Goal: Task Accomplishment & Management: Manage account settings

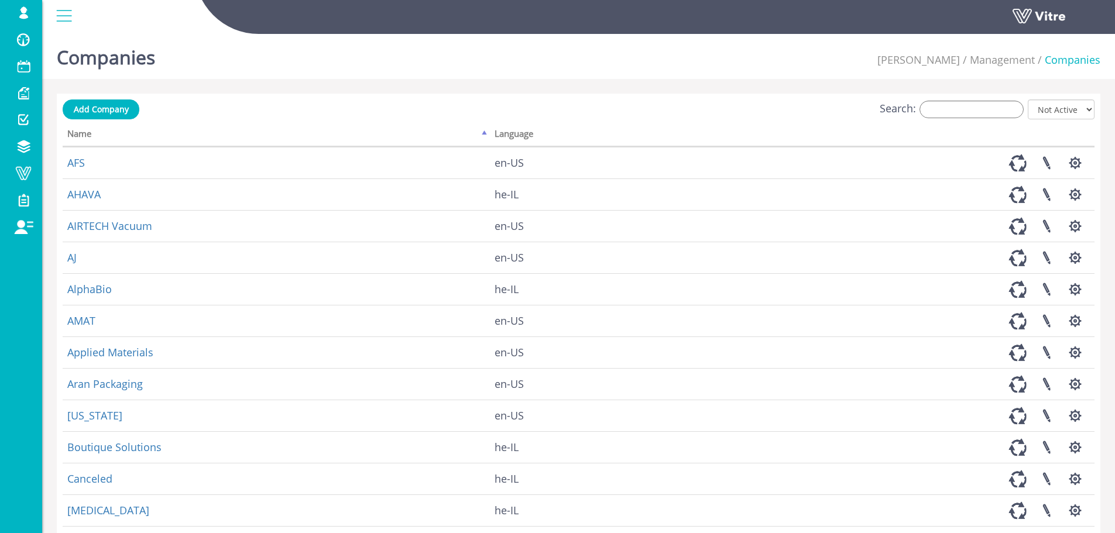
select select "0"
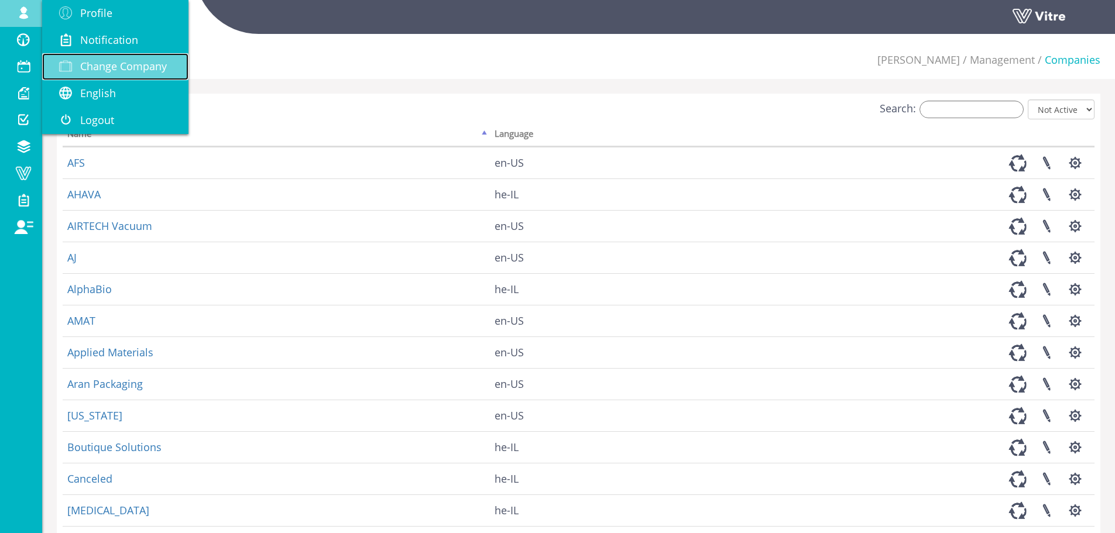
click at [91, 66] on span "Change Company" at bounding box center [123, 66] width 87 height 14
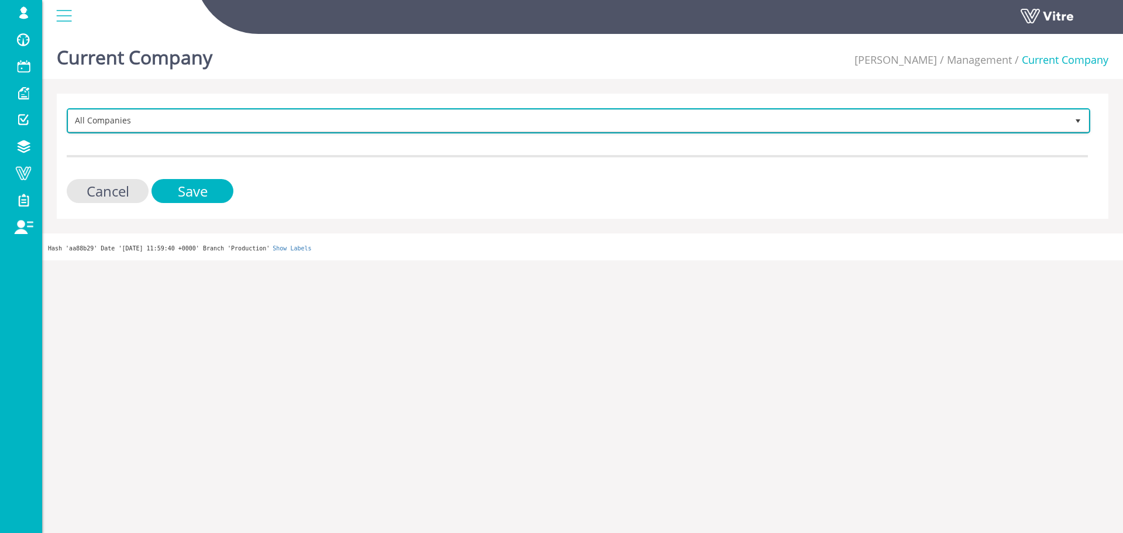
click at [228, 124] on span "All Companies" at bounding box center [567, 120] width 999 height 21
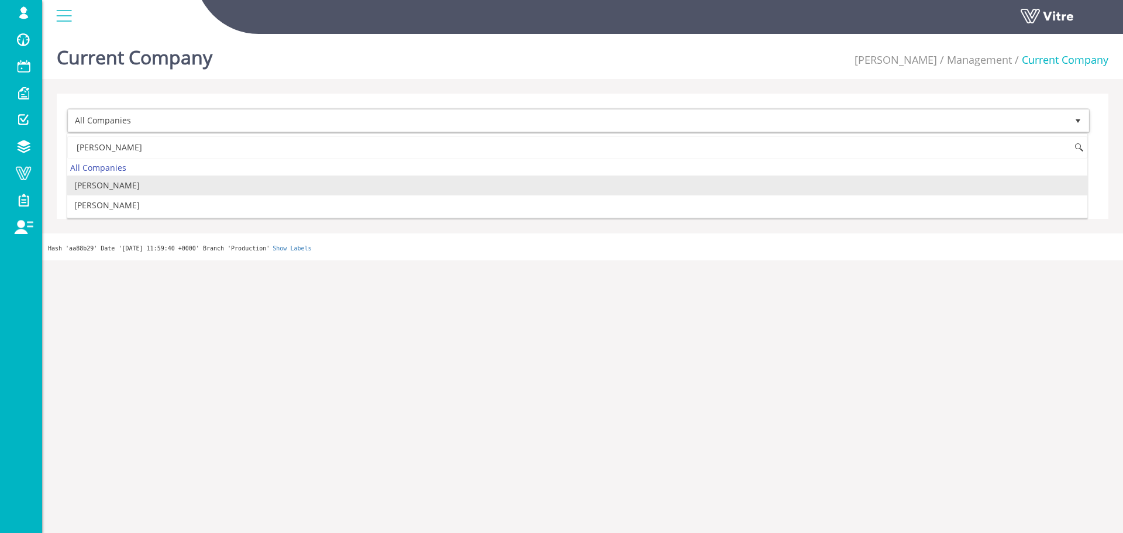
click at [119, 193] on li "[PERSON_NAME]" at bounding box center [577, 186] width 1020 height 20
type input "[PERSON_NAME]"
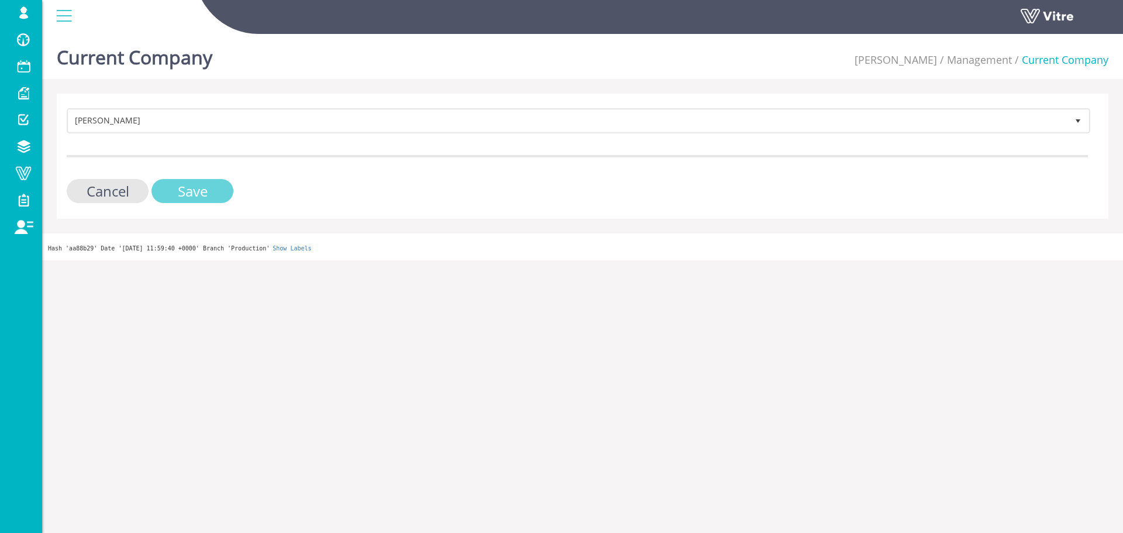
click at [177, 194] on input "Save" at bounding box center [193, 191] width 82 height 24
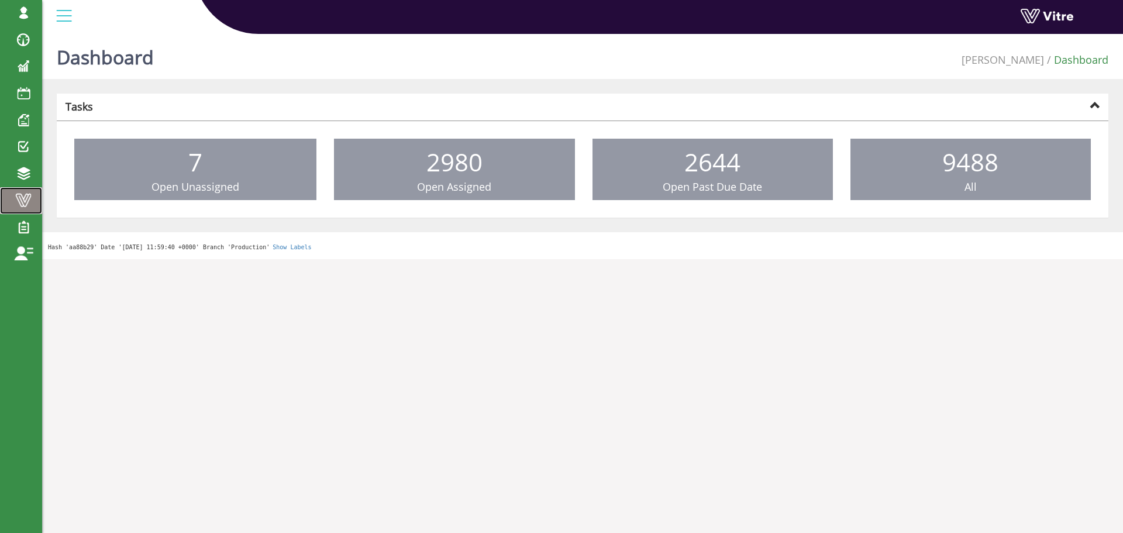
click at [13, 194] on span at bounding box center [23, 200] width 29 height 14
